Goal: Information Seeking & Learning: Learn about a topic

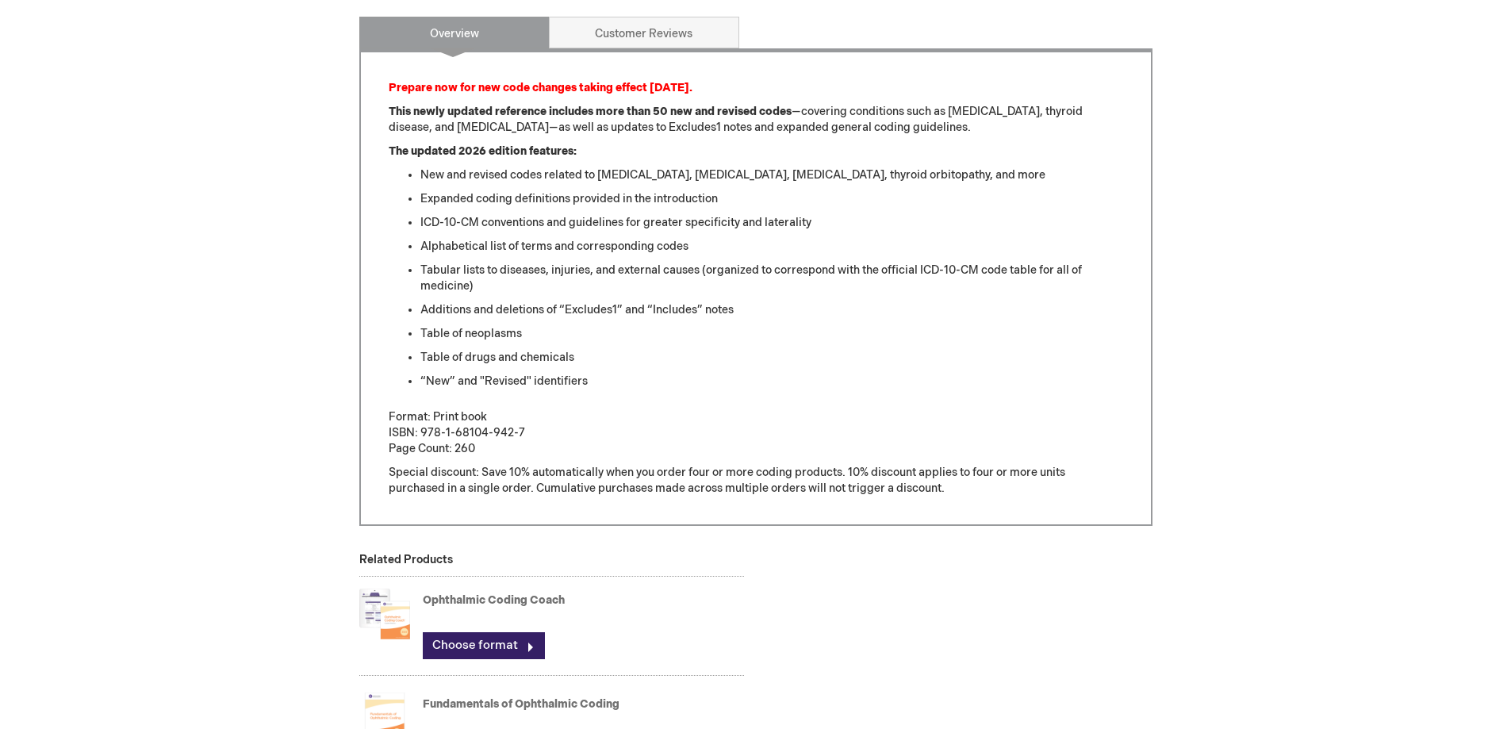
scroll to position [952, 0]
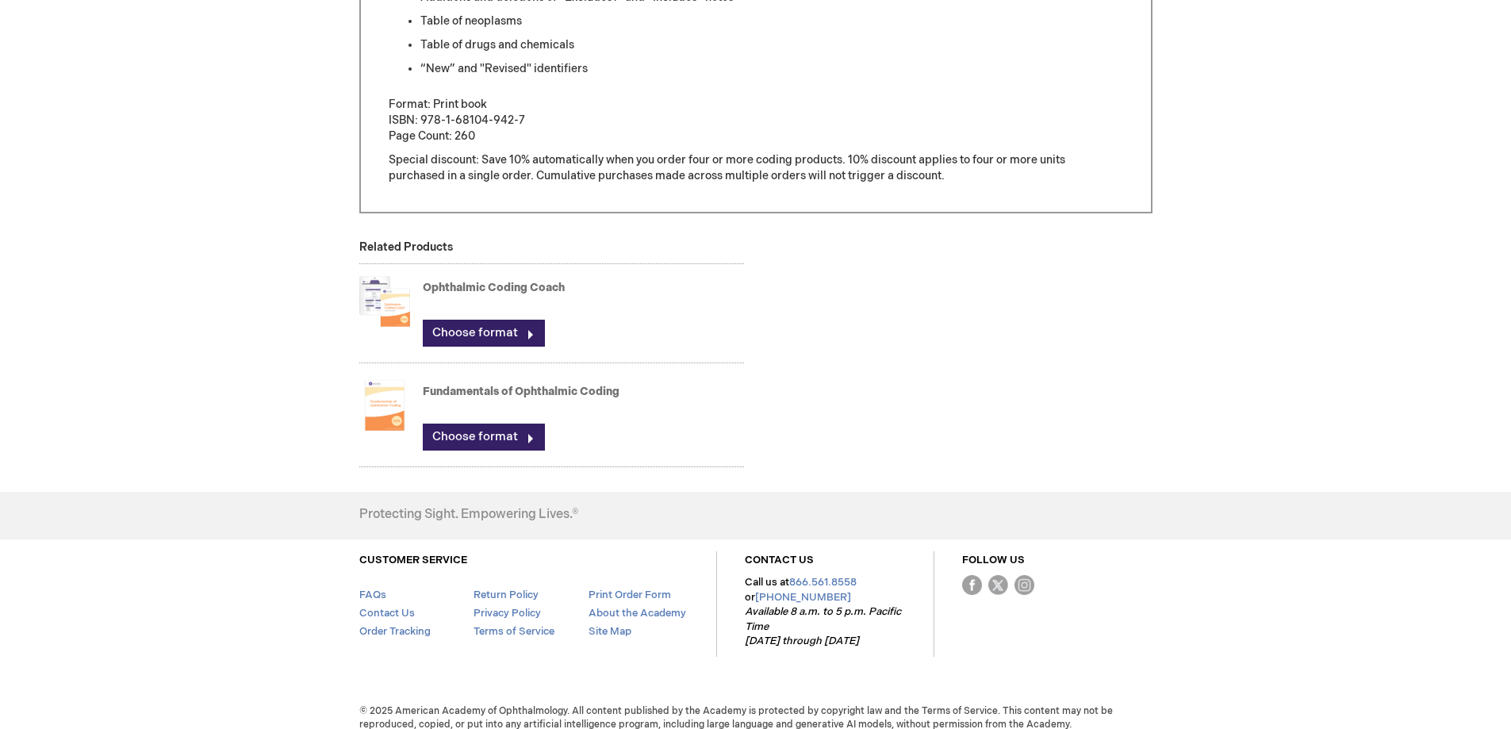
click at [514, 288] on link "Ophthalmic Coding Coach" at bounding box center [494, 287] width 142 height 13
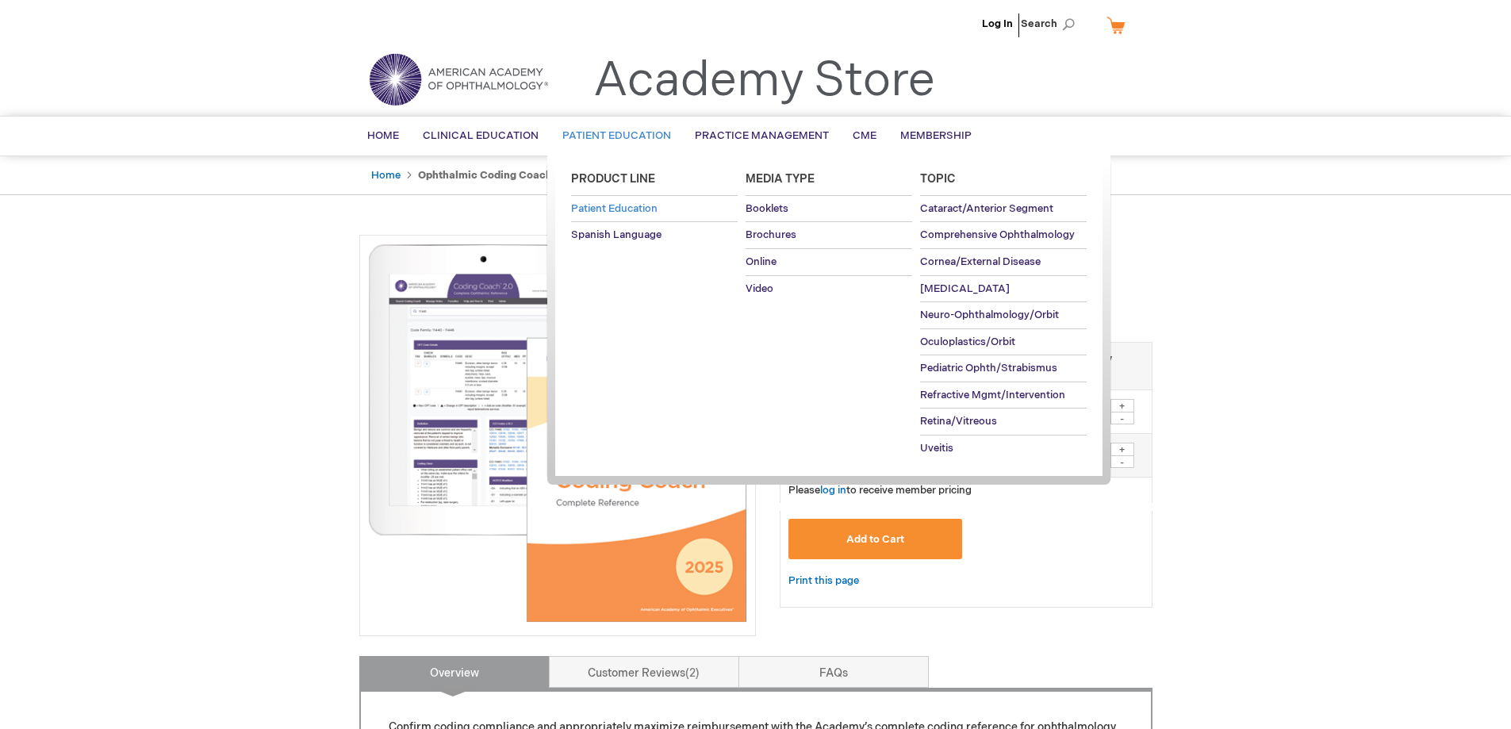
click at [588, 205] on span "Patient Education" at bounding box center [614, 208] width 86 height 13
